Goal: Information Seeking & Learning: Learn about a topic

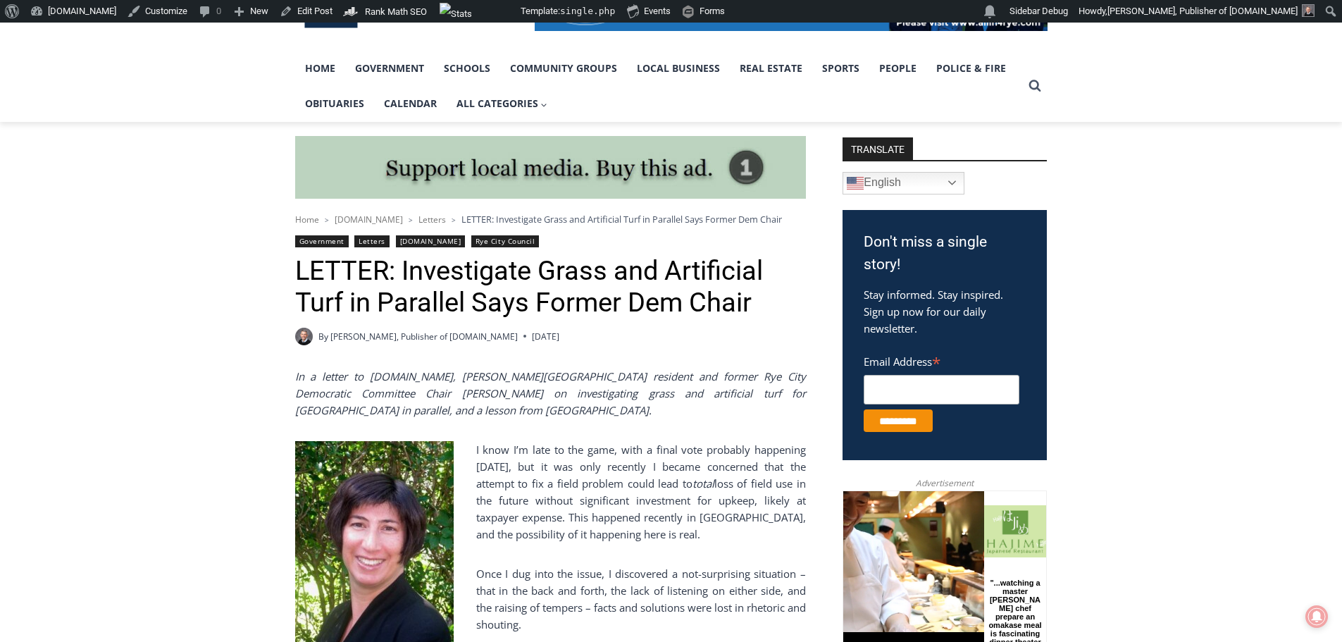
scroll to position [282, 0]
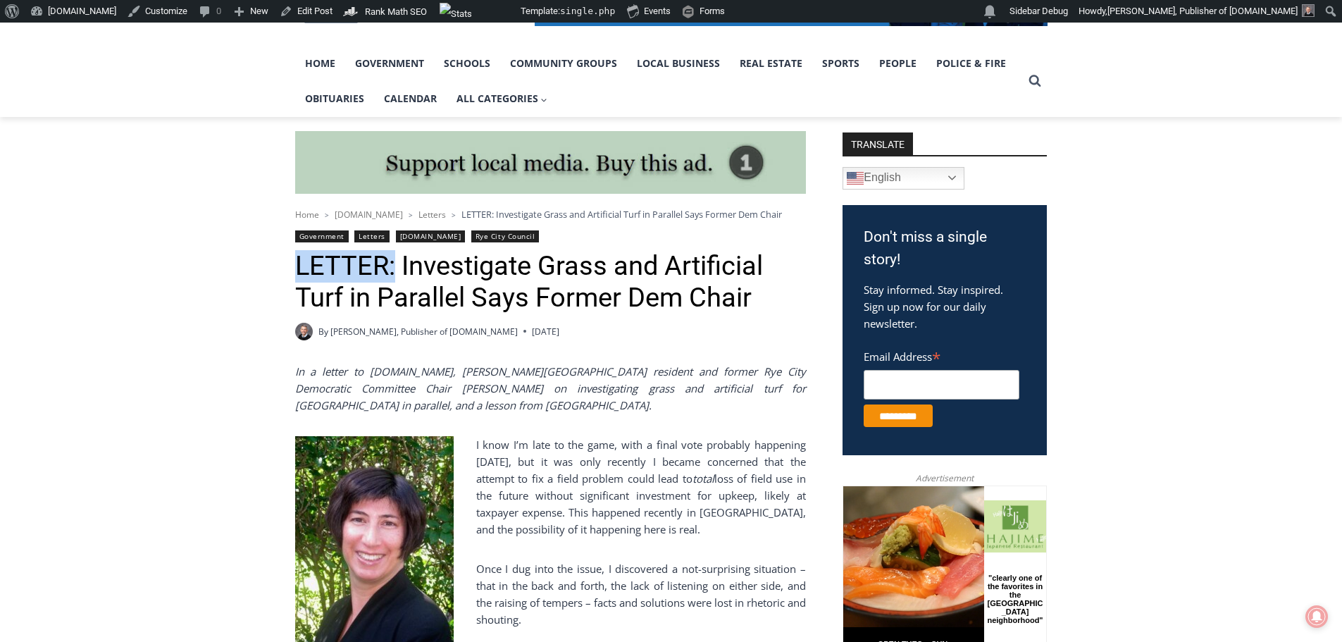
drag, startPoint x: 387, startPoint y: 268, endPoint x: 271, endPoint y: 270, distance: 115.5
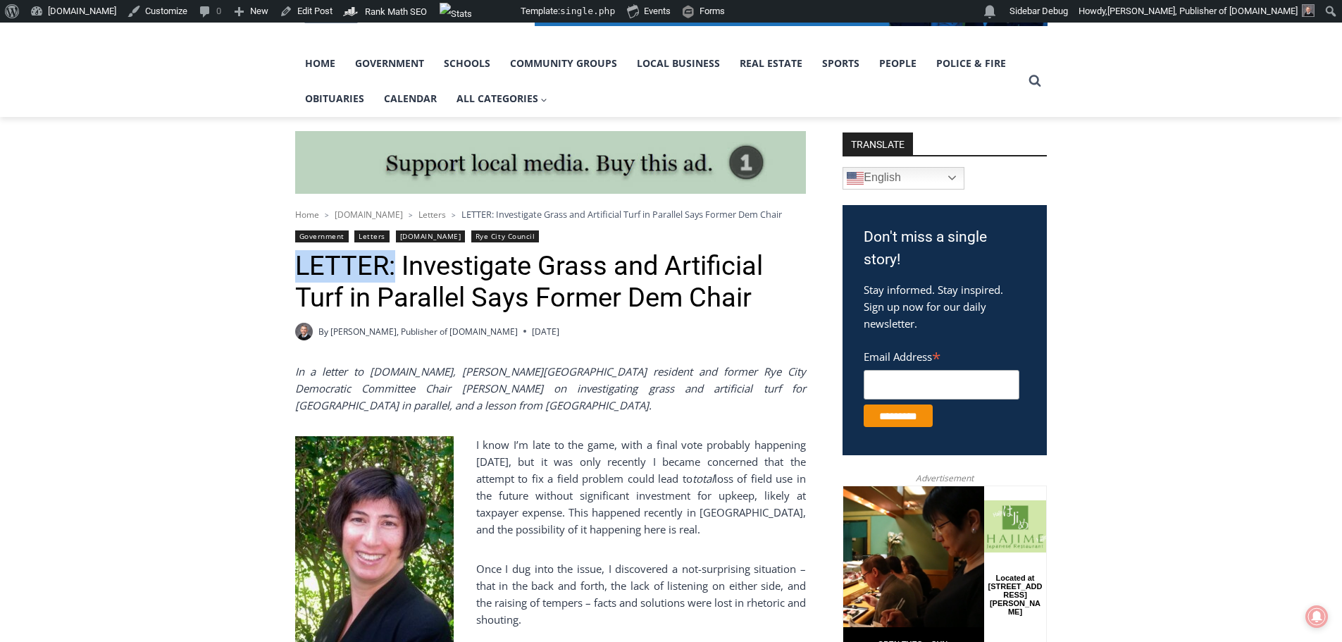
copy h1 "LETTER:"
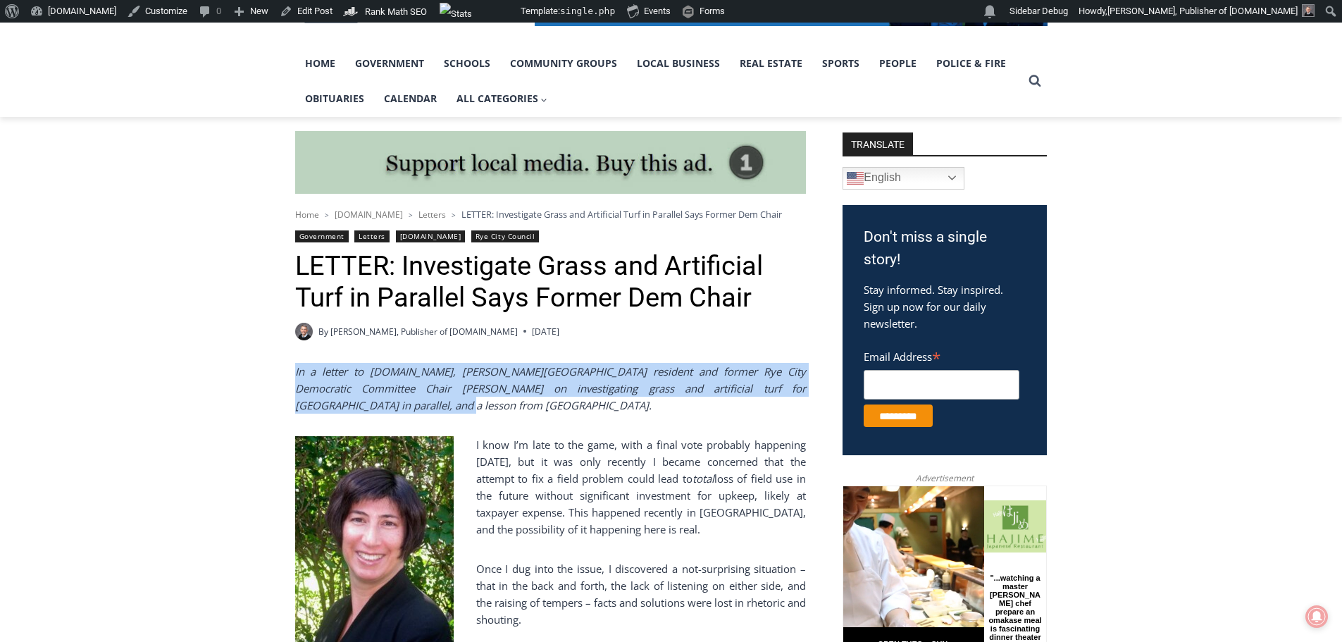
drag, startPoint x: 328, startPoint y: 404, endPoint x: 274, endPoint y: 375, distance: 60.5
copy em "In a letter to MyRye.com, Glen Oaks Drive resident and former Rye City Democrat…"
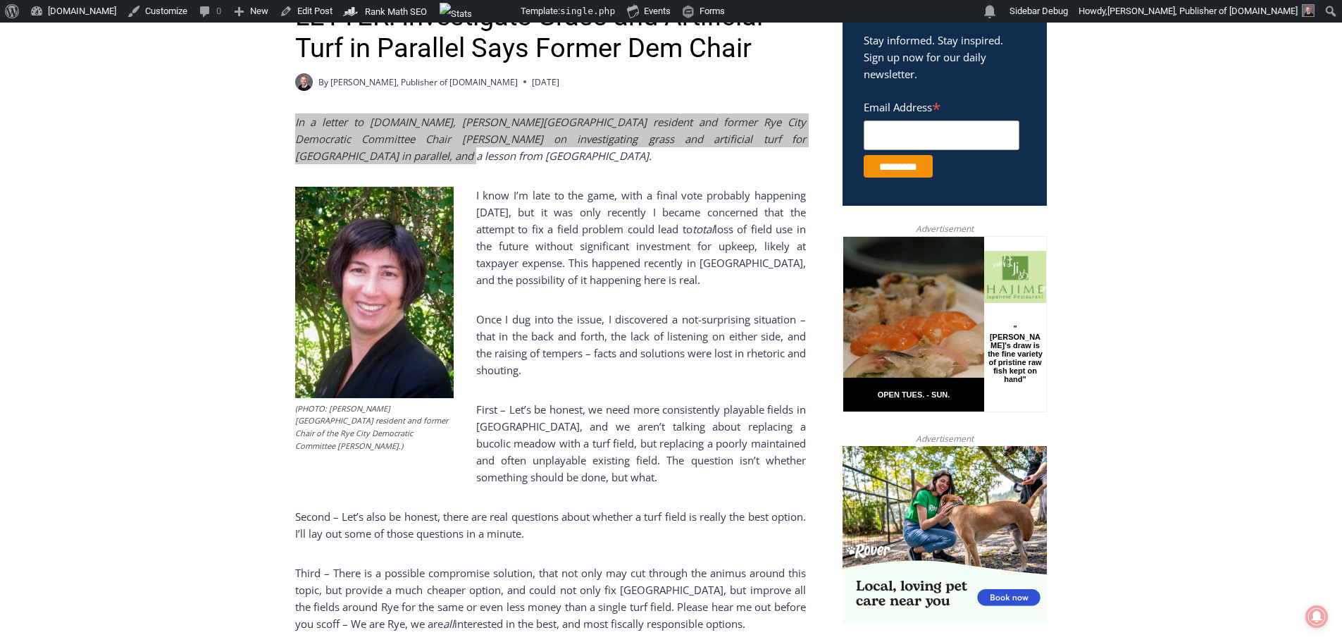
scroll to position [564, 0]
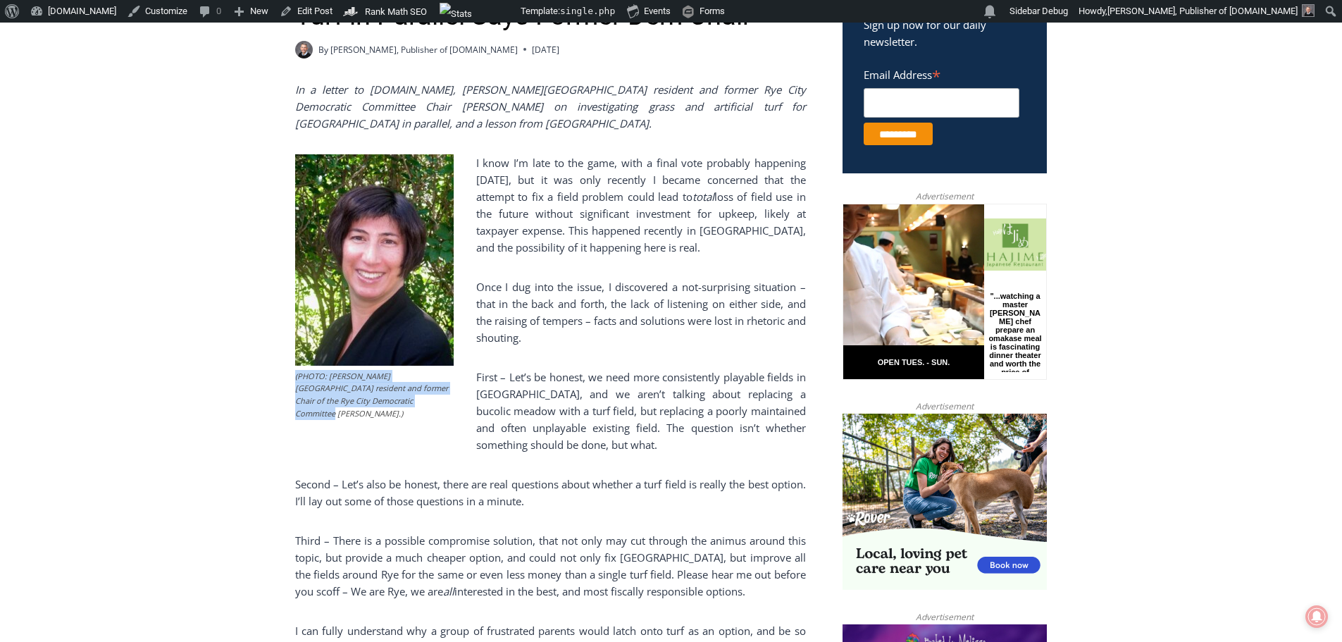
drag, startPoint x: 402, startPoint y: 407, endPoint x: 294, endPoint y: 383, distance: 109.9
click at [295, 383] on figcaption "(PHOTO: Glen Oaks Drive resident and former Chair of the Rye City Democratic Co…" at bounding box center [374, 394] width 158 height 49
copy figcaption "(PHOTO: Glen Oaks Drive resident and former Chair of the Rye City Democratic Co…"
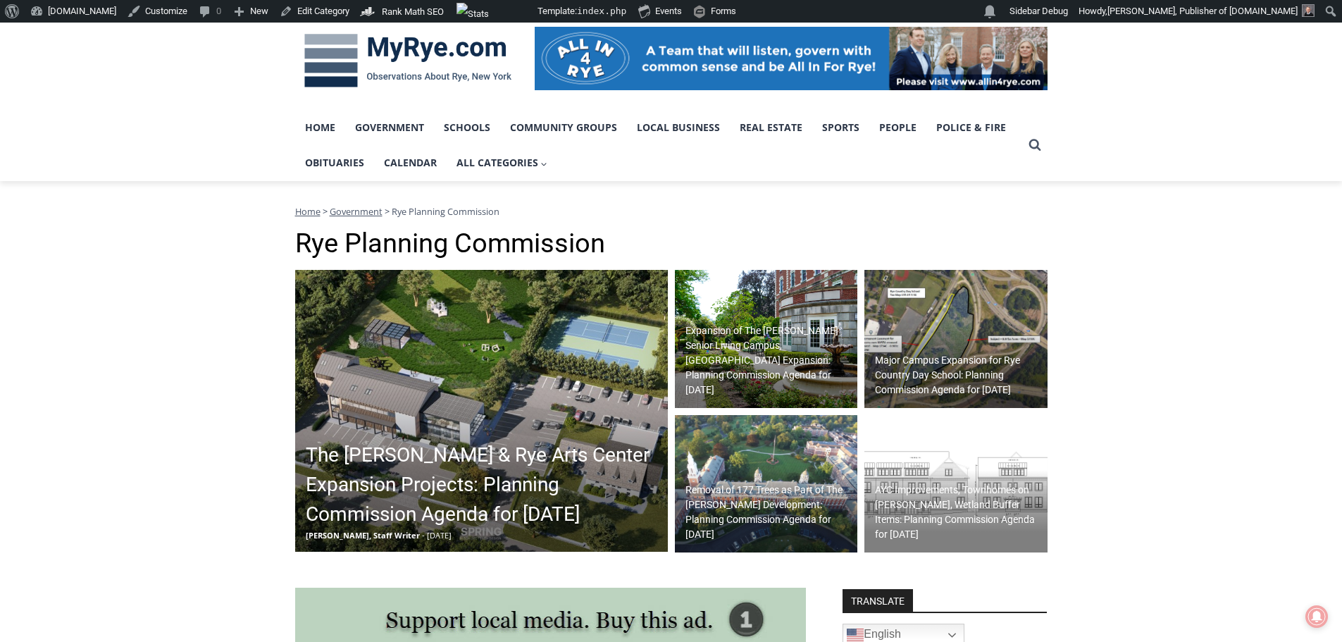
scroll to position [186, 0]
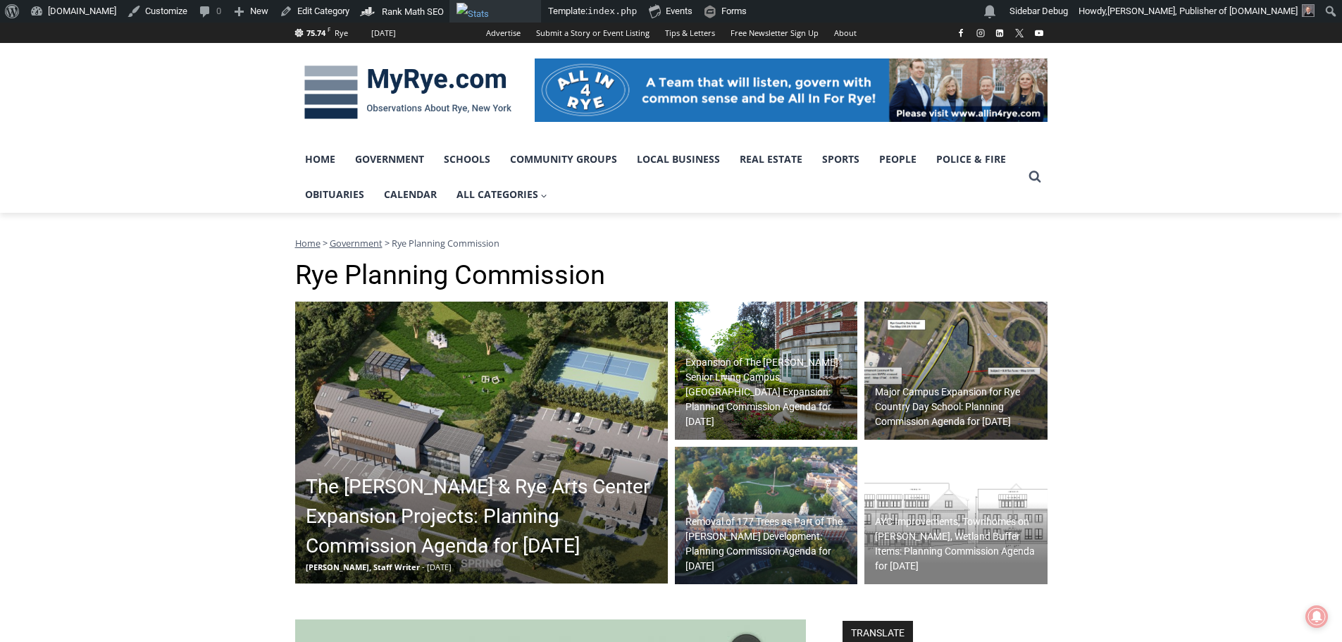
click at [482, 15] on img "Toolbar" at bounding box center [495, 11] width 79 height 17
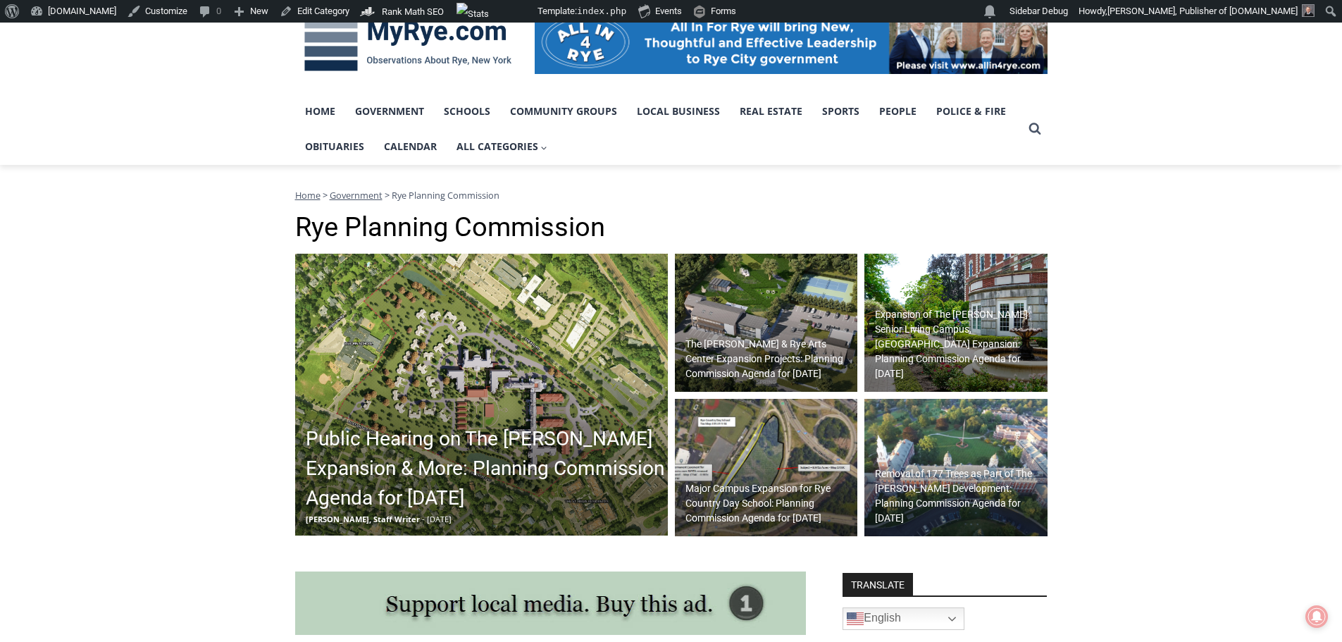
scroll to position [282, 0]
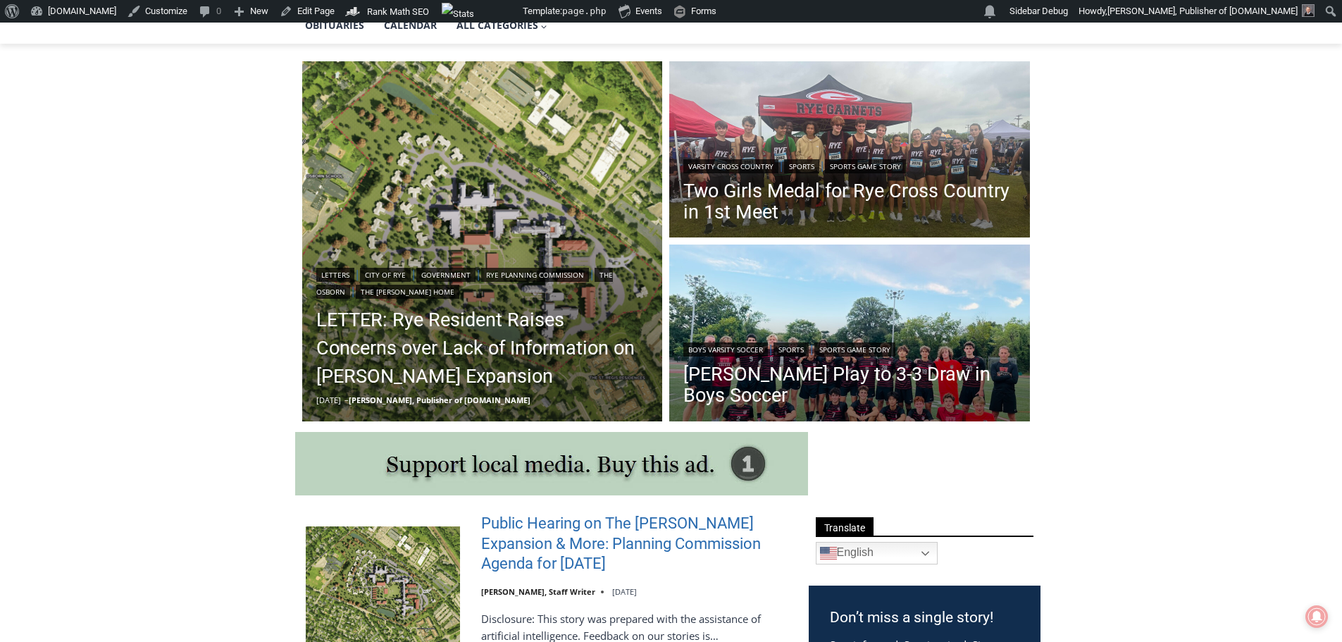
scroll to position [352, 0]
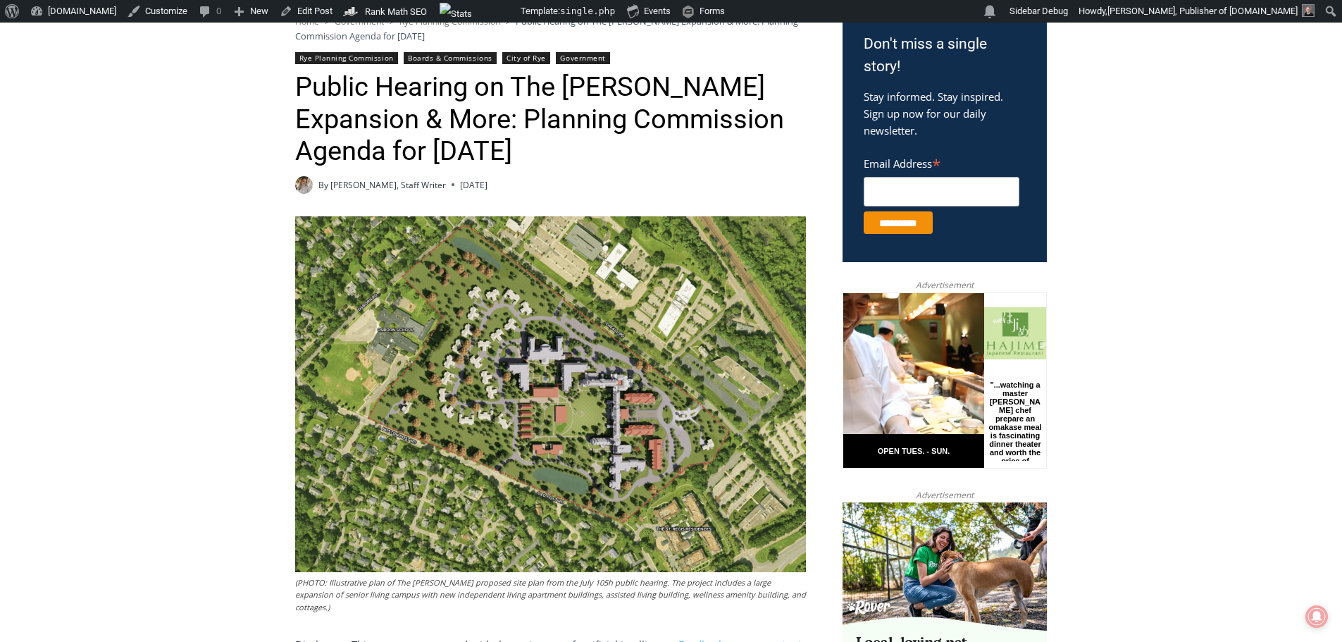
scroll to position [704, 0]
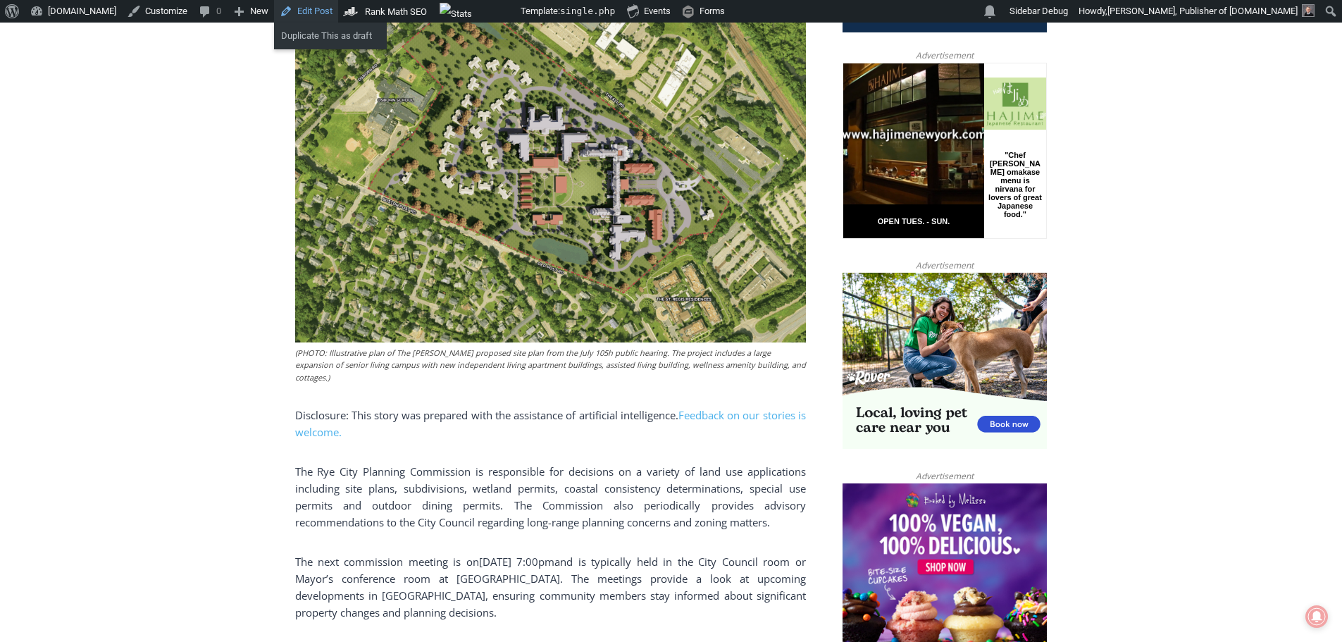
click at [294, 13] on link "Edit Post" at bounding box center [306, 11] width 64 height 23
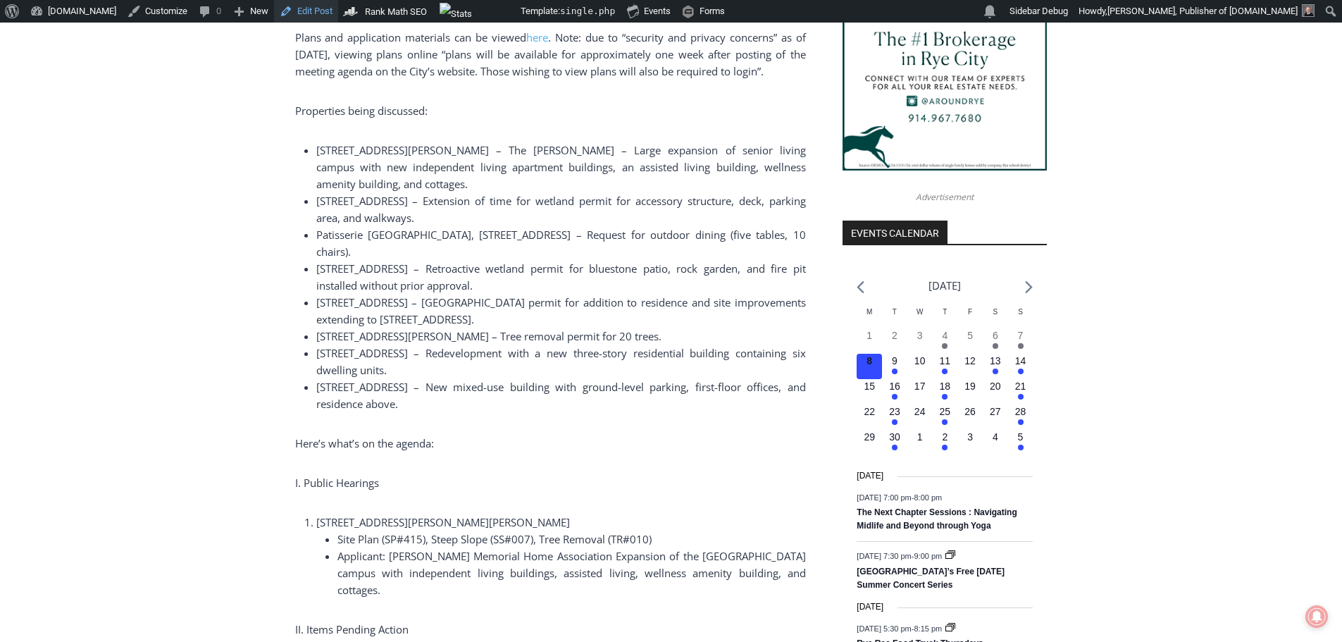
scroll to position [1409, 0]
